Goal: Transaction & Acquisition: Purchase product/service

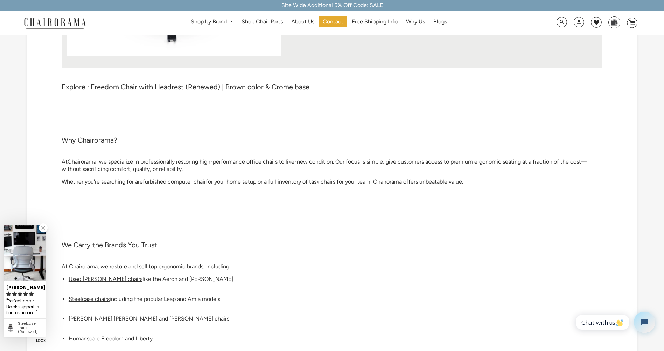
scroll to position [245, 0]
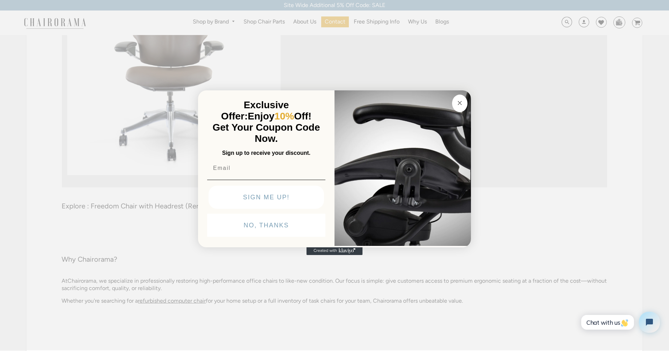
click at [457, 98] on button "Close dialog" at bounding box center [459, 104] width 15 height 18
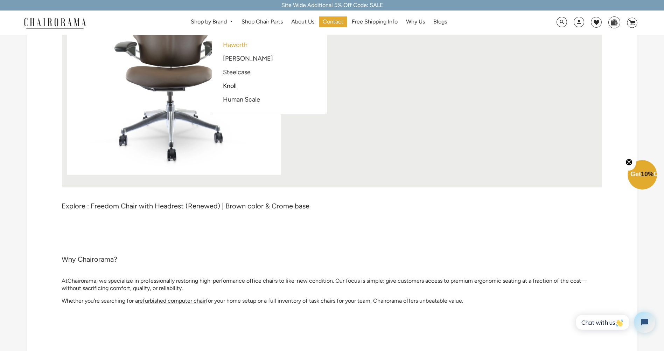
click at [228, 42] on link "Haworth" at bounding box center [235, 45] width 25 height 8
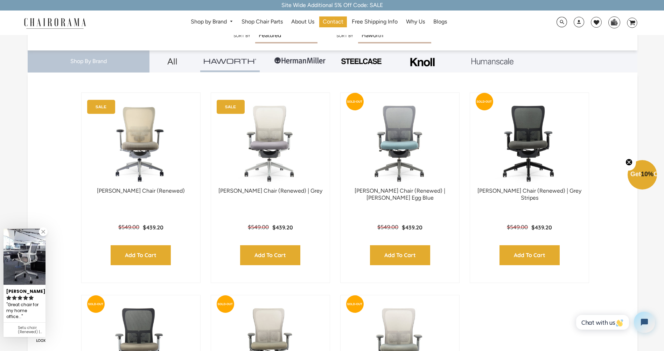
scroll to position [175, 0]
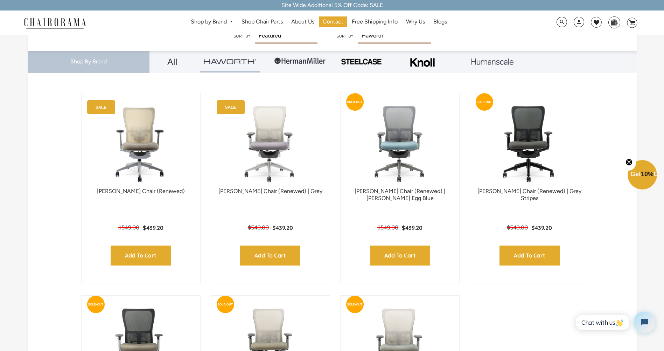
click at [361, 61] on img at bounding box center [361, 62] width 42 height 8
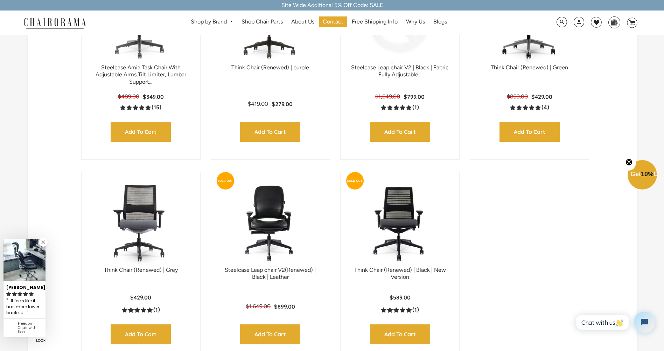
scroll to position [315, 0]
